Goal: Task Accomplishment & Management: Manage account settings

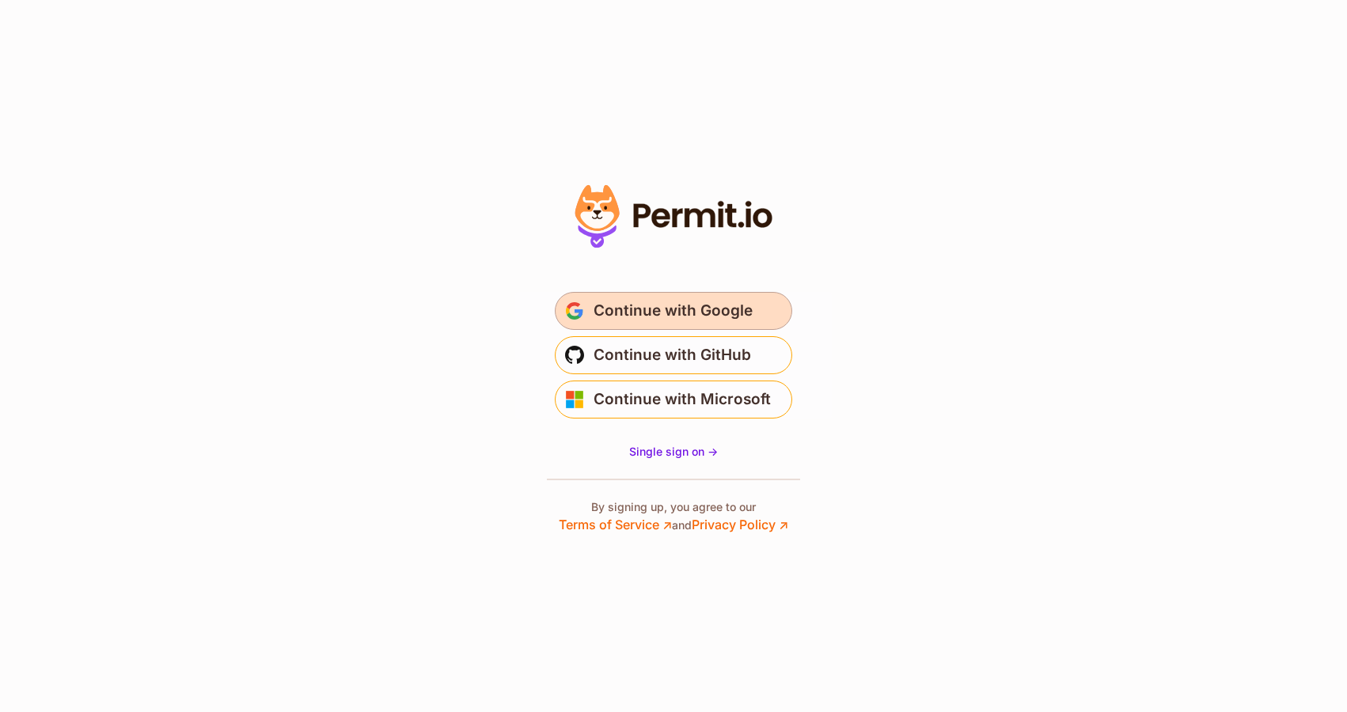
click at [699, 302] on span "Continue with Google" at bounding box center [673, 310] width 159 height 25
